Goal: Task Accomplishment & Management: Complete application form

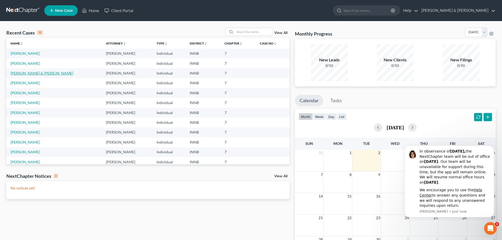
click at [30, 73] on link "[PERSON_NAME] & [PERSON_NAME]" at bounding box center [42, 73] width 63 height 4
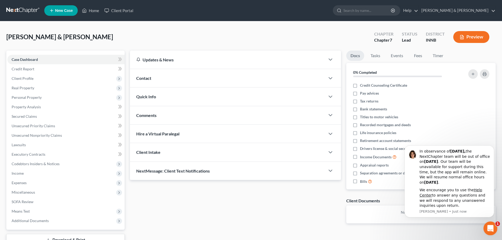
click at [483, 226] on div "Open Intercom Messenger" at bounding box center [489, 227] width 17 height 17
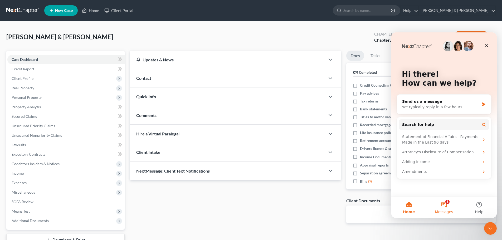
click at [440, 206] on button "1 Messages" at bounding box center [443, 207] width 35 height 21
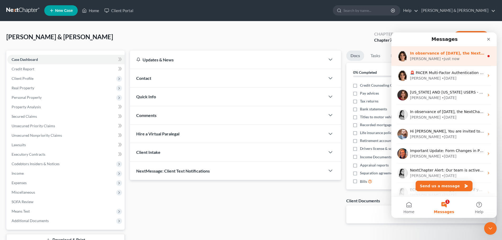
click at [443, 60] on div "[PERSON_NAME] • Just now" at bounding box center [447, 59] width 74 height 6
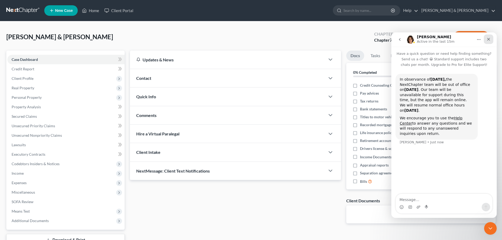
click at [489, 40] on icon "Close" at bounding box center [488, 39] width 3 height 3
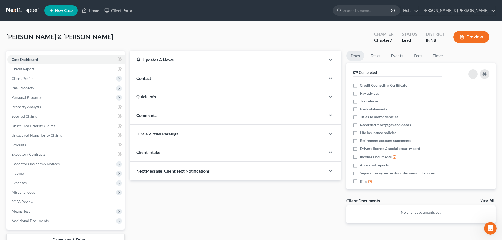
scroll to position [40, 0]
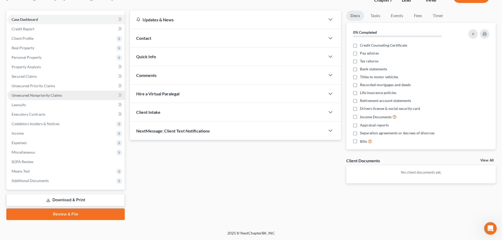
click at [20, 95] on span "Unsecured Nonpriority Claims" at bounding box center [37, 95] width 50 height 4
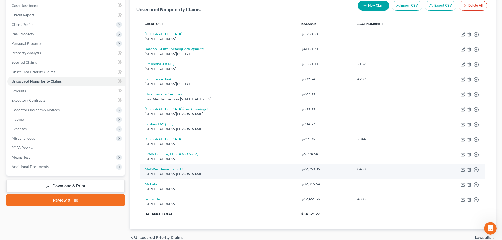
scroll to position [54, 0]
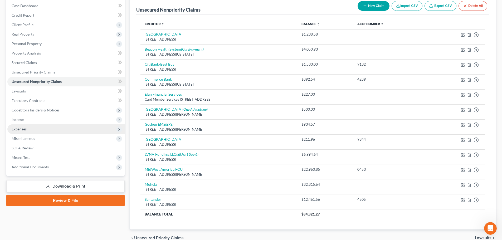
click at [26, 131] on span "Expenses" at bounding box center [19, 129] width 15 height 4
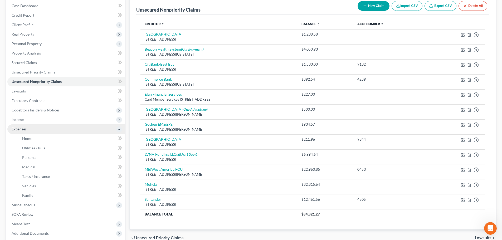
click at [26, 131] on span "Expenses" at bounding box center [19, 129] width 15 height 4
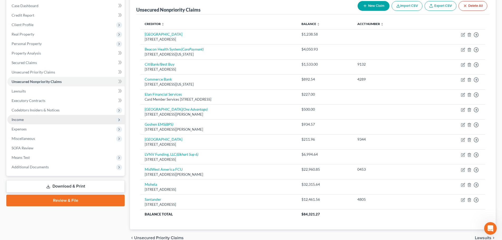
click at [28, 119] on span "Income" at bounding box center [65, 119] width 117 height 9
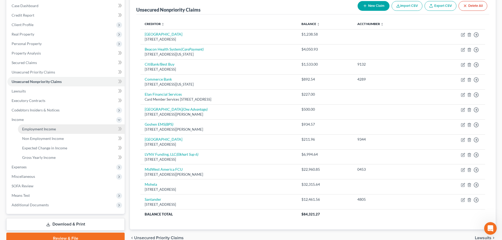
click at [29, 130] on span "Employment Income" at bounding box center [39, 129] width 34 height 4
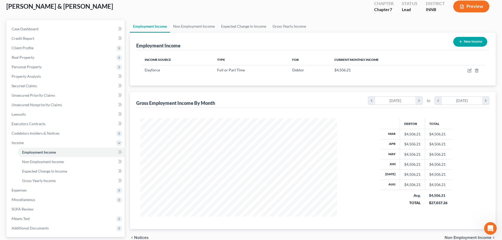
scroll to position [78, 0]
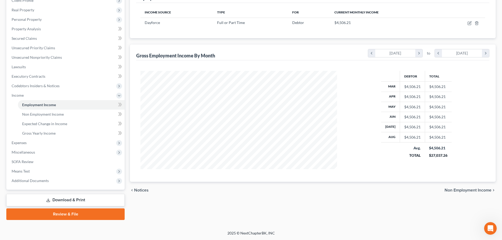
click at [476, 188] on span "Non Employment Income" at bounding box center [467, 190] width 47 height 4
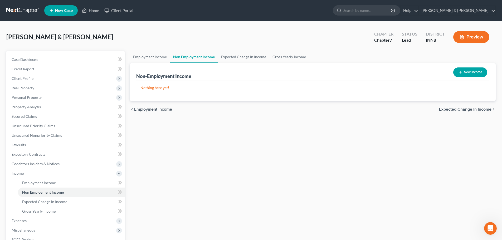
click at [455, 108] on span "Expected Change in Income" at bounding box center [465, 109] width 52 height 4
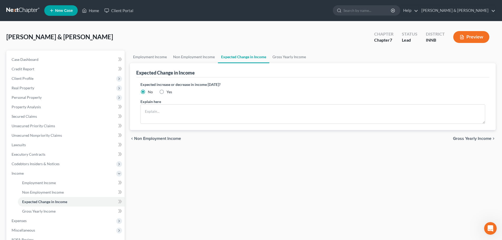
click at [462, 138] on span "Gross Yearly Income" at bounding box center [472, 138] width 38 height 4
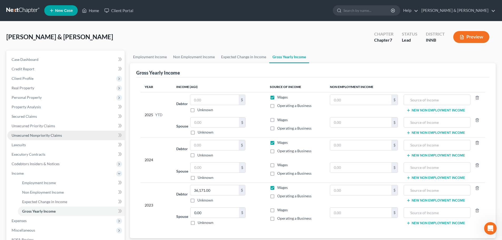
click at [43, 132] on link "Unsecured Nonpriority Claims" at bounding box center [65, 135] width 117 height 9
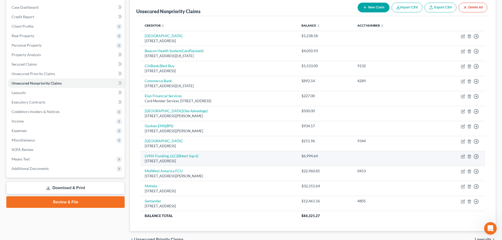
scroll to position [53, 0]
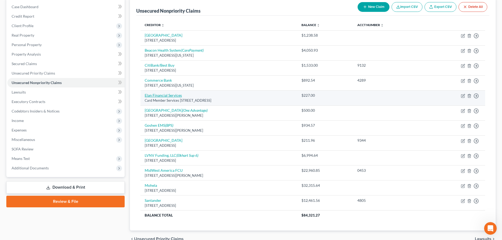
click at [158, 95] on link "Elan Financial Services" at bounding box center [163, 95] width 37 height 4
select select "29"
select select "4"
select select "2"
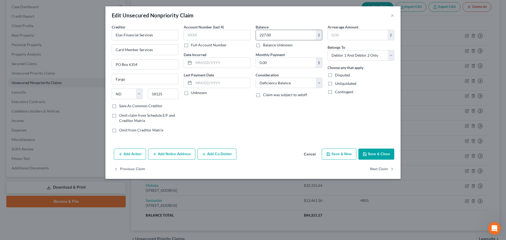
click at [273, 34] on input "227.00" at bounding box center [286, 35] width 60 height 10
type input "288.90"
click at [367, 154] on button "Save & Close" at bounding box center [376, 154] width 36 height 11
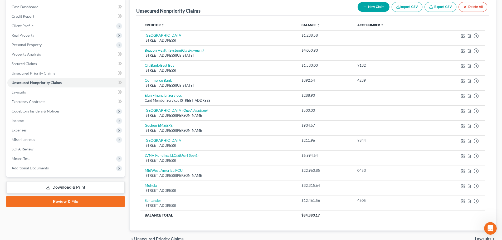
click at [381, 6] on button "New Claim" at bounding box center [373, 7] width 32 height 10
select select "2"
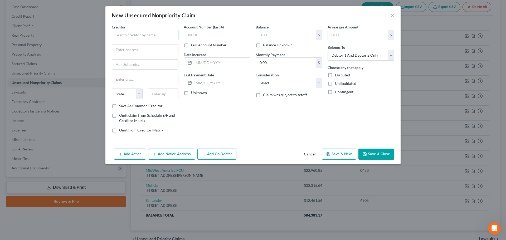
click at [150, 35] on input "text" at bounding box center [145, 35] width 67 height 11
type input "DJO"
type input "PO Box 660852"
type input "75266"
type input "[GEOGRAPHIC_DATA]"
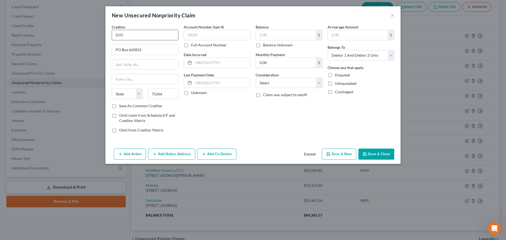
select select "45"
click at [188, 33] on input "text" at bounding box center [217, 35] width 67 height 11
type input "1362"
click at [295, 36] on input "text" at bounding box center [286, 35] width 60 height 10
type input "161.95"
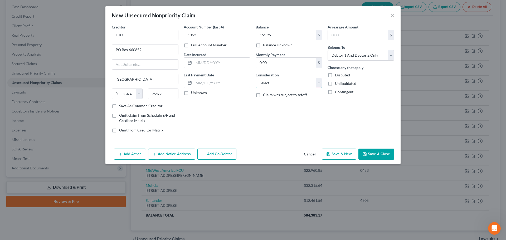
click at [280, 86] on select "Select Cable / Satellite Services Collection Agency Credit Card Debt Debt Couns…" at bounding box center [288, 83] width 67 height 11
select select "9"
click at [255, 78] on select "Select Cable / Satellite Services Collection Agency Credit Card Debt Debt Couns…" at bounding box center [288, 83] width 67 height 11
click at [367, 151] on button "Save & Close" at bounding box center [376, 154] width 36 height 11
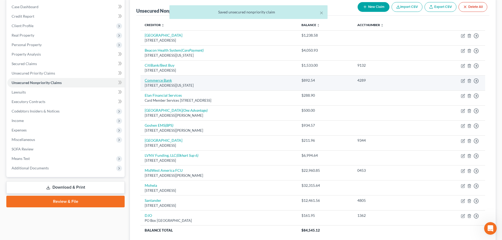
click at [166, 78] on link "Commerce Bank" at bounding box center [158, 80] width 27 height 4
select select "26"
select select "2"
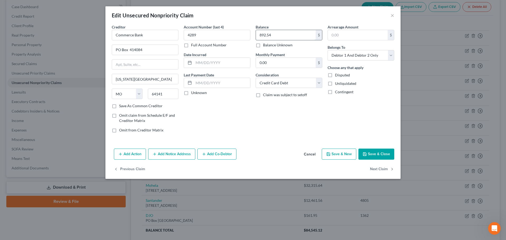
click at [284, 37] on input "892.54" at bounding box center [286, 35] width 60 height 10
type input "907.54"
click at [377, 155] on button "Save & Close" at bounding box center [376, 154] width 36 height 11
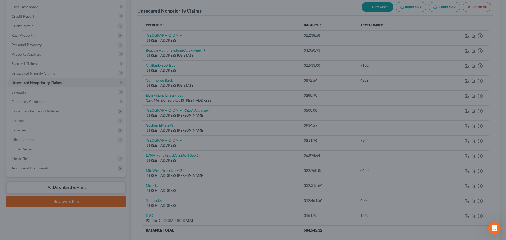
type input "0"
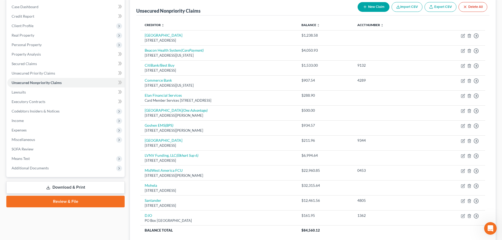
click at [374, 7] on button "New Claim" at bounding box center [373, 7] width 32 height 10
select select "2"
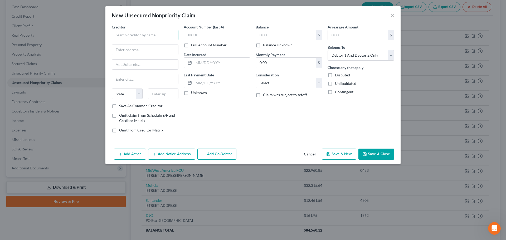
click at [158, 32] on input "text" at bounding box center [145, 35] width 67 height 11
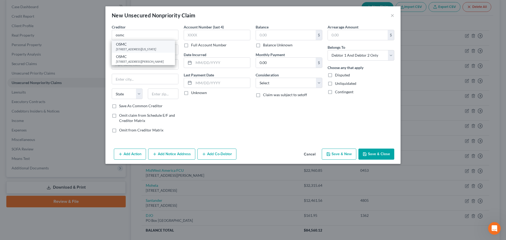
click at [149, 47] on div "[STREET_ADDRESS][US_STATE]" at bounding box center [143, 49] width 55 height 4
type input "OSMC"
type input "[STREET_ADDRESS][US_STATE]"
type input "Elkhart"
select select "15"
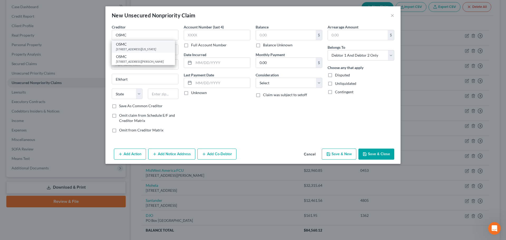
type input "46514"
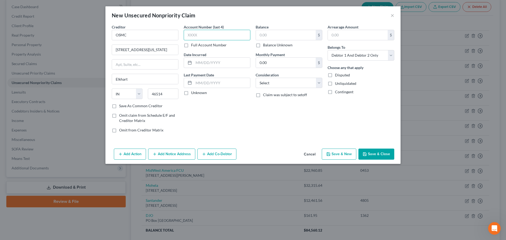
click at [195, 36] on input "text" at bounding box center [217, 35] width 67 height 11
type input "3136"
click at [267, 35] on input "text" at bounding box center [286, 35] width 60 height 10
type input "59.61"
click at [260, 84] on select "Select Cable / Satellite Services Collection Agency Credit Card Debt Debt Couns…" at bounding box center [288, 83] width 67 height 11
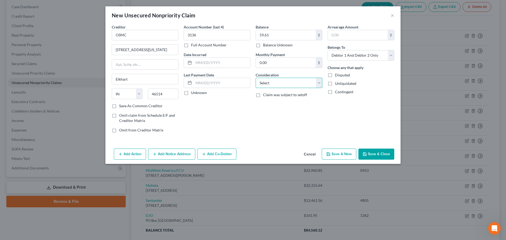
select select "9"
click at [255, 78] on select "Select Cable / Satellite Services Collection Agency Credit Card Debt Debt Couns…" at bounding box center [288, 83] width 67 height 11
click at [362, 154] on button "Save & Close" at bounding box center [376, 154] width 36 height 11
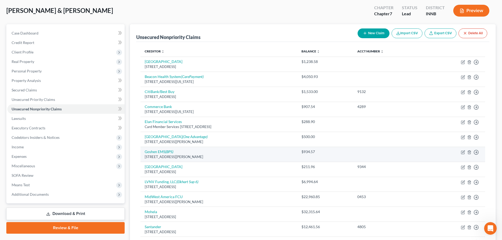
scroll to position [0, 0]
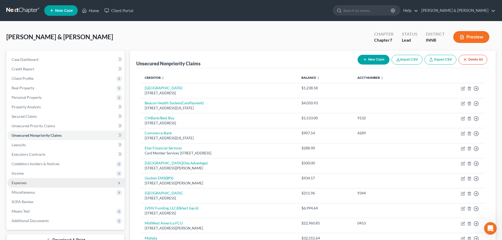
click at [19, 184] on span "Expenses" at bounding box center [19, 182] width 15 height 4
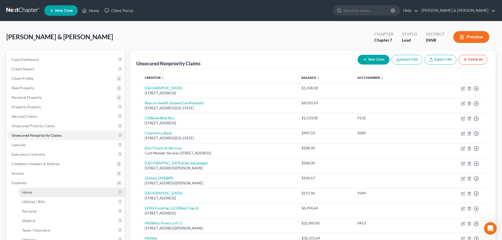
click at [28, 192] on span "Home" at bounding box center [27, 192] width 10 height 4
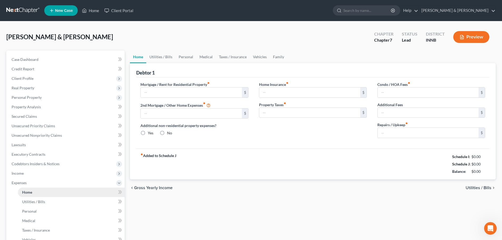
type input "0.00"
radio input "true"
type input "0.00"
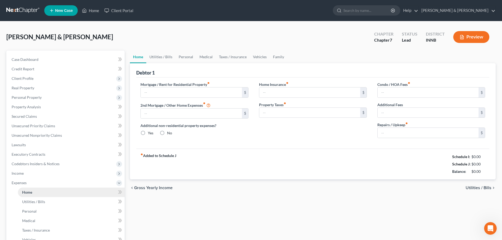
type input "0.00"
click at [215, 93] on input "text" at bounding box center [191, 92] width 101 height 10
type input "650"
click at [482, 186] on span "Utilities / Bills" at bounding box center [478, 188] width 26 height 4
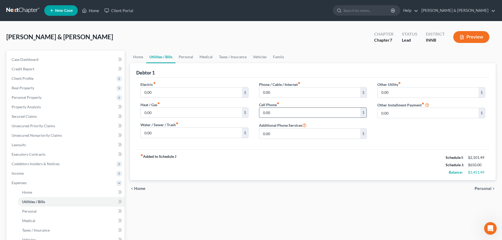
click at [272, 109] on input "0.00" at bounding box center [309, 113] width 101 height 10
type input "150"
click at [479, 187] on span "Personal" at bounding box center [482, 188] width 17 height 4
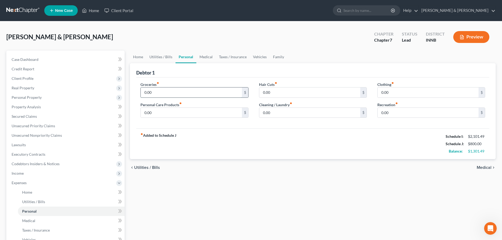
click at [186, 93] on input "0.00" at bounding box center [191, 92] width 101 height 10
type input "500"
type input "10"
type input "25"
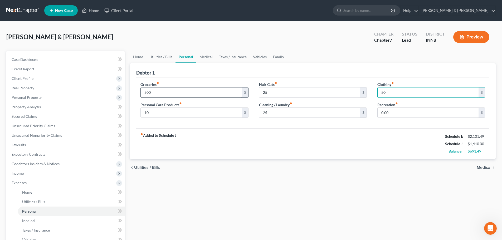
type input "50"
click at [484, 167] on span "Medical" at bounding box center [483, 167] width 15 height 4
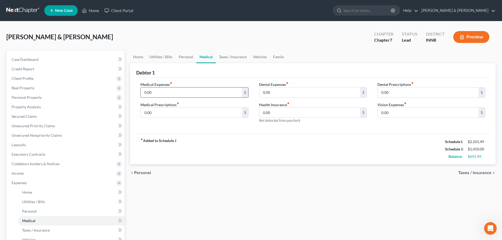
click at [161, 89] on input "0.00" at bounding box center [191, 92] width 101 height 10
type input "25"
click at [468, 174] on span "Taxes / Insurance" at bounding box center [474, 173] width 33 height 4
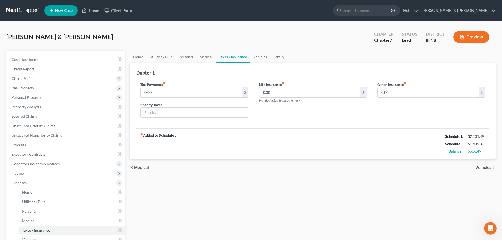
click at [484, 168] on span "Vehicles" at bounding box center [483, 167] width 16 height 4
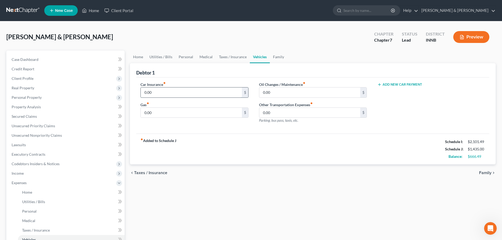
click at [158, 94] on input "0.00" at bounding box center [191, 92] width 101 height 10
type input "95"
type input "180"
type input "25"
